Goal: Task Accomplishment & Management: Use online tool/utility

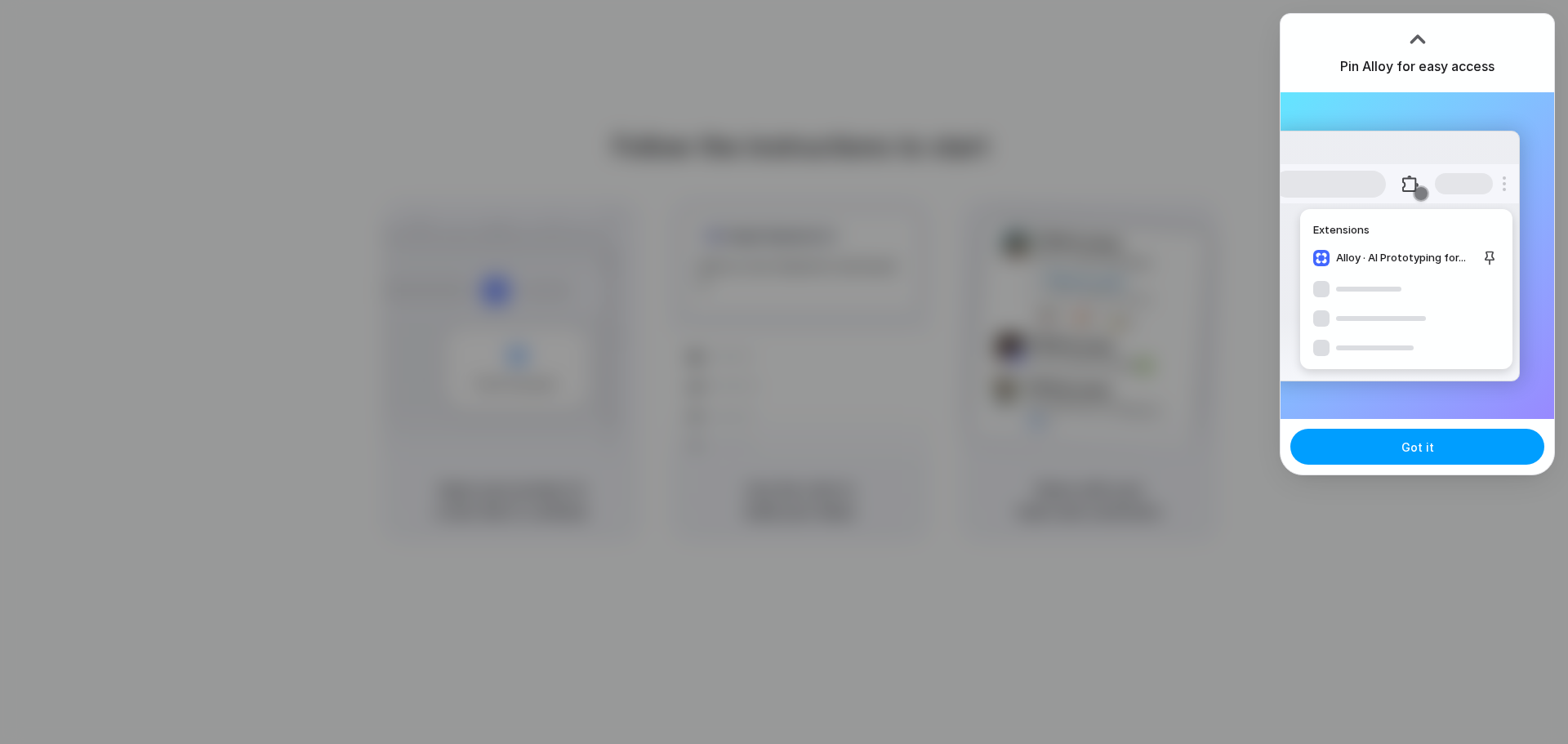
click at [1439, 457] on button "Got it" at bounding box center [1417, 446] width 254 height 36
